Goal: Information Seeking & Learning: Learn about a topic

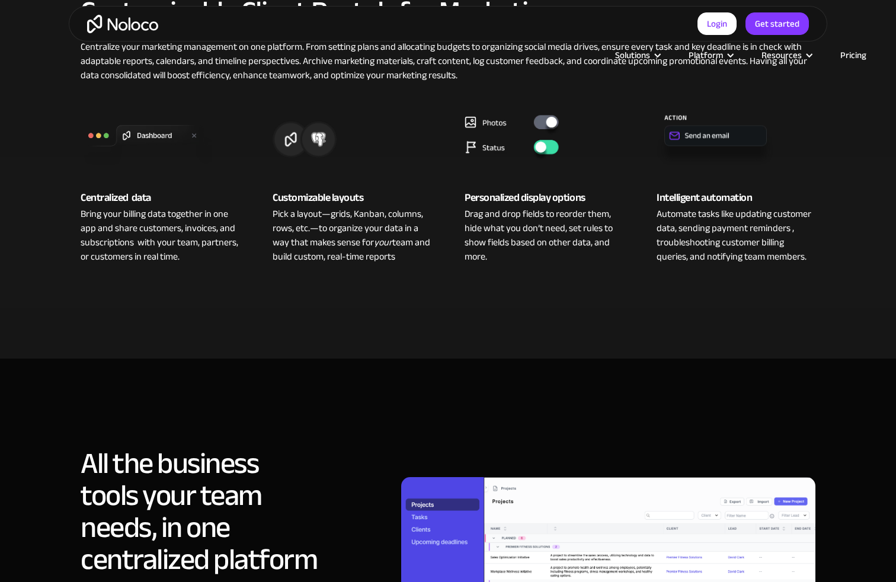
scroll to position [955, 0]
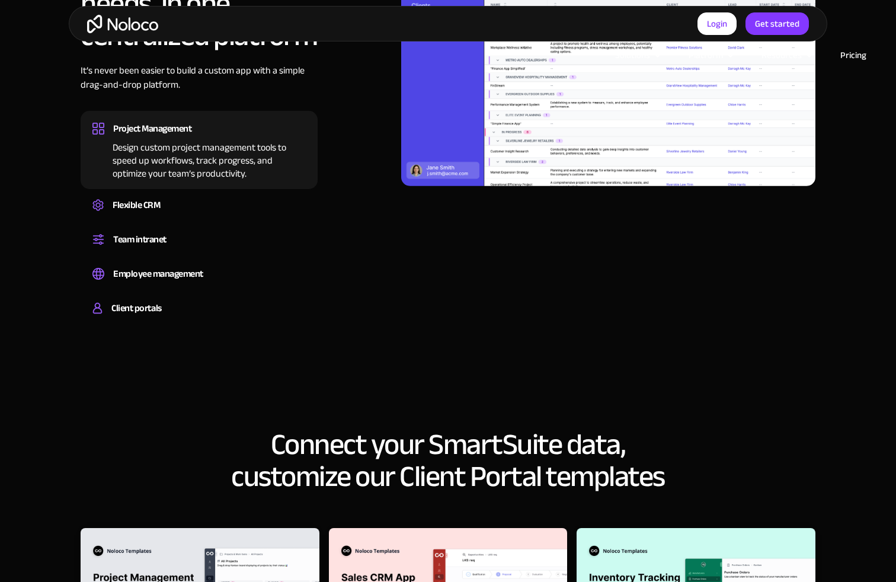
scroll to position [1464, 0]
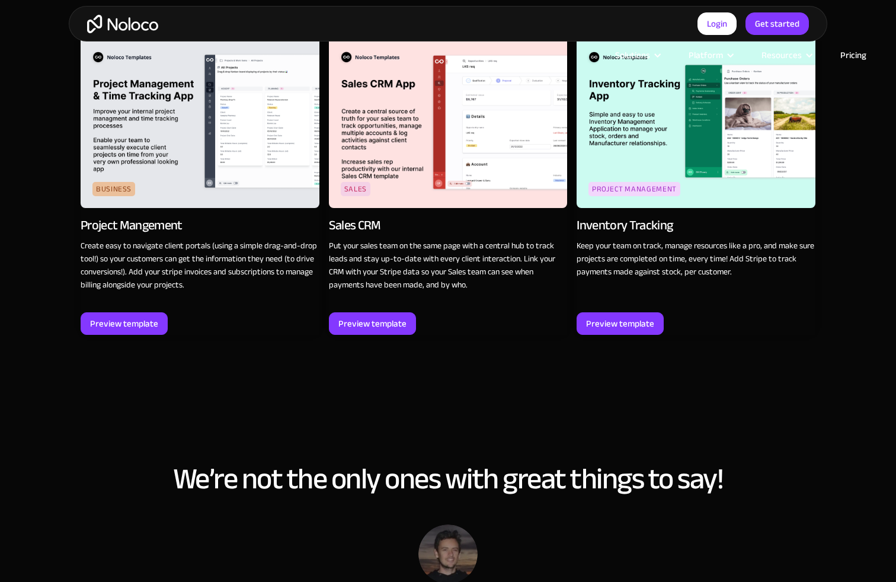
scroll to position [1972, 0]
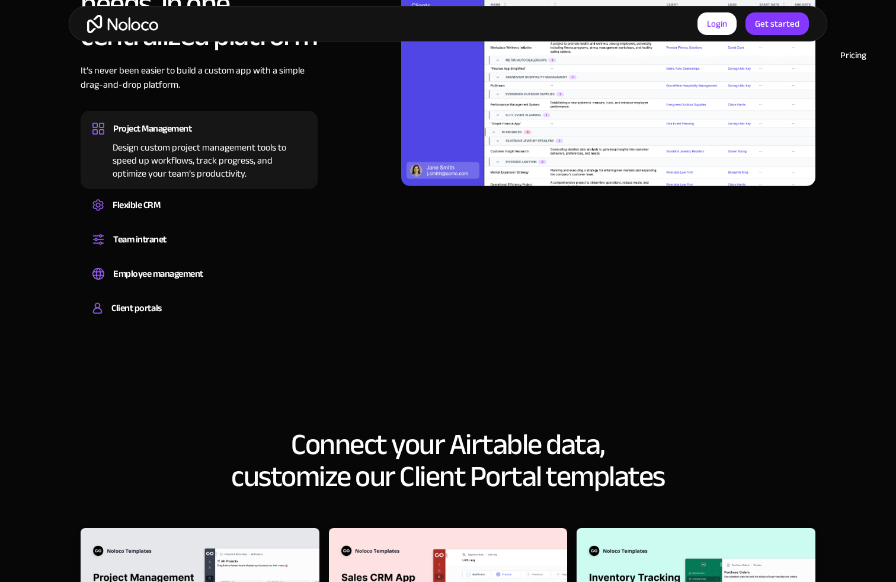
scroll to position [1464, 0]
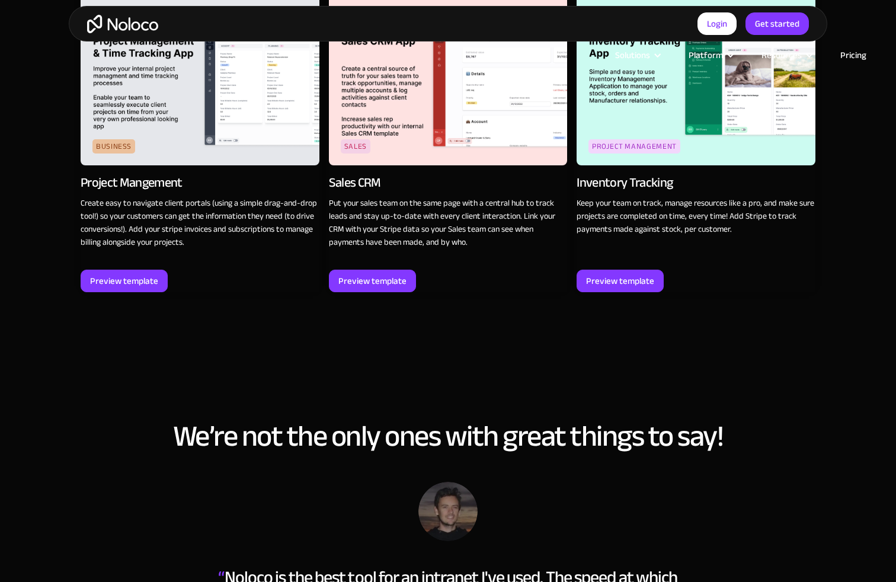
scroll to position [1972, 0]
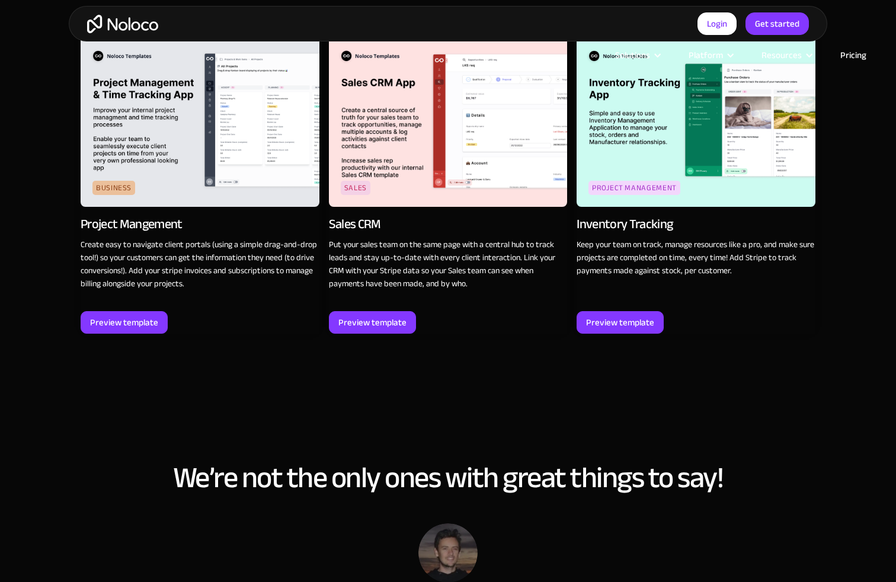
scroll to position [1973, 0]
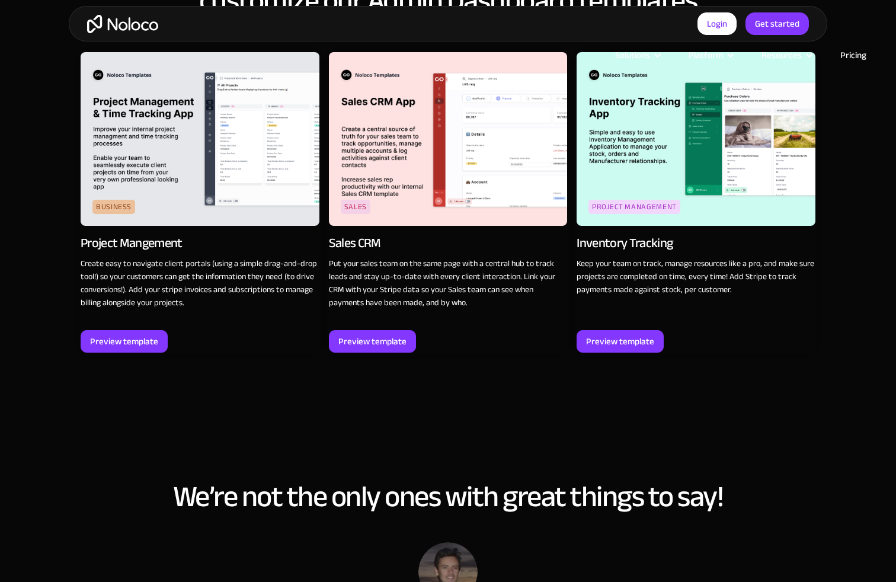
scroll to position [1969, 0]
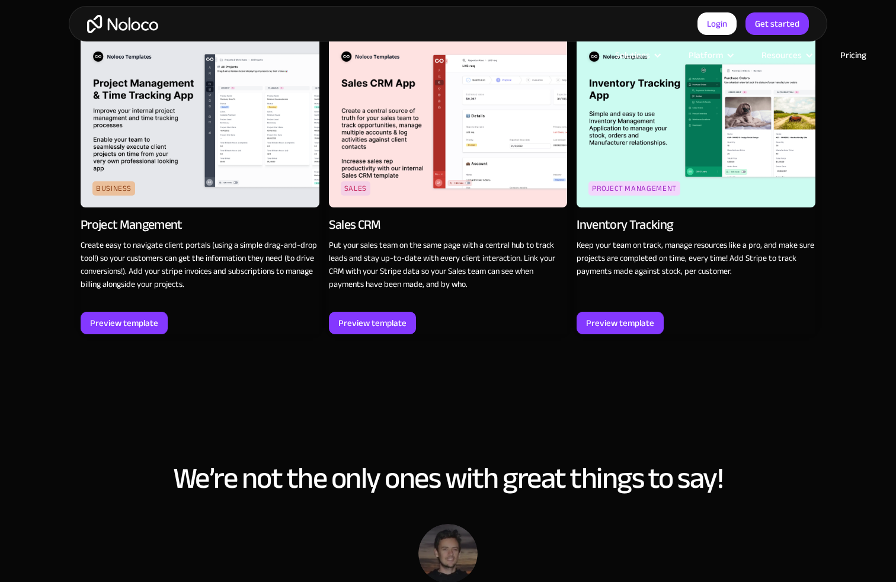
scroll to position [1973, 0]
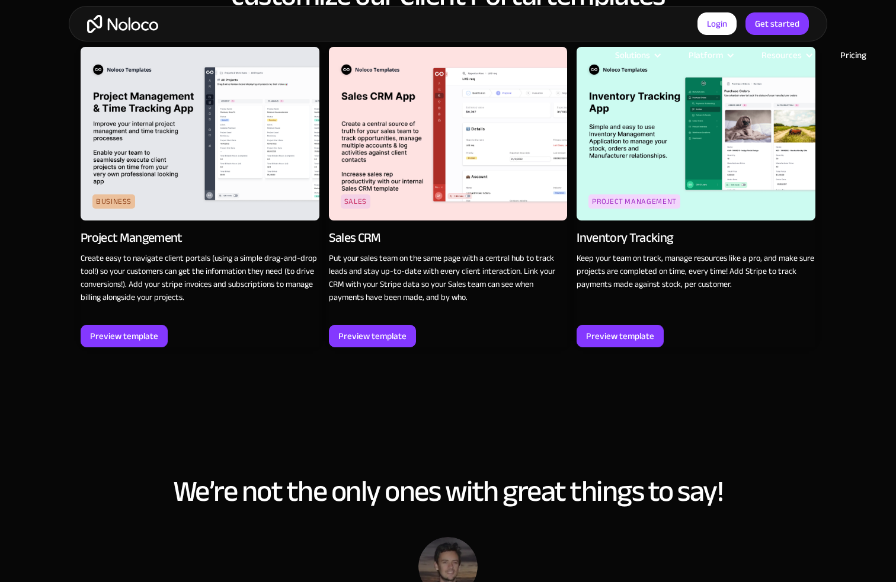
scroll to position [1974, 0]
